Goal: Transaction & Acquisition: Purchase product/service

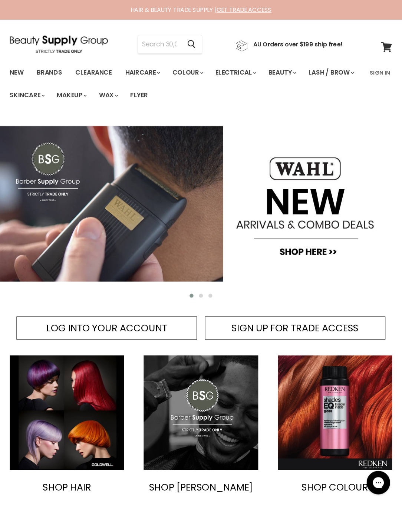
scroll to position [2, 0]
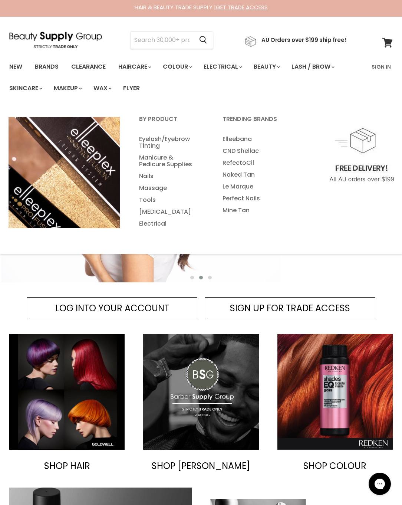
click at [160, 188] on link "Massage" at bounding box center [171, 188] width 82 height 12
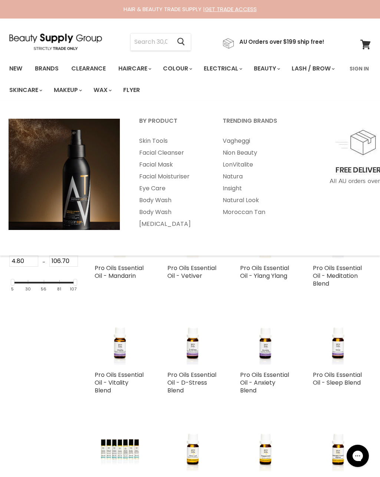
click at [242, 140] on link "Vagheggi" at bounding box center [254, 141] width 82 height 12
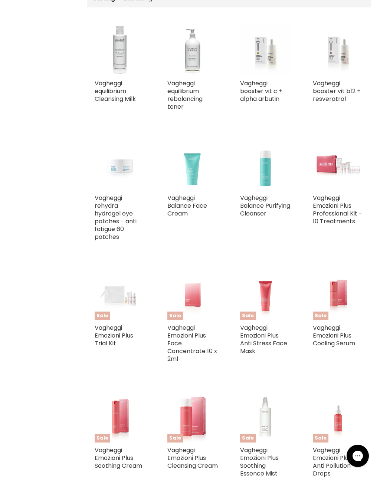
scroll to position [270, 0]
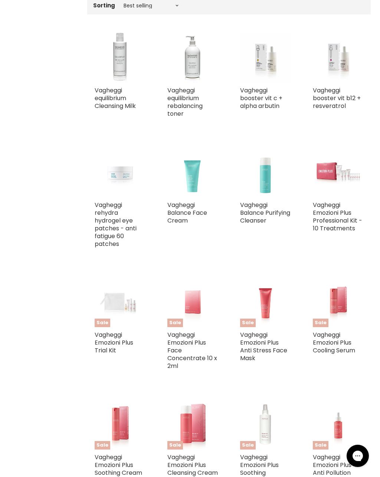
click at [337, 206] on link "Vagheggi Emozioni Plus Professional Kit - 10 Treatments" at bounding box center [337, 217] width 49 height 32
